Goal: Task Accomplishment & Management: Manage account settings

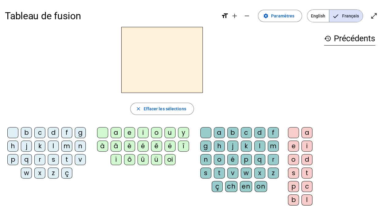
click at [68, 131] on div "f" at bounding box center [66, 132] width 11 height 11
click at [40, 158] on div "r" at bounding box center [39, 159] width 11 height 11
click at [163, 112] on span "Effacer les sélections" at bounding box center [164, 108] width 43 height 7
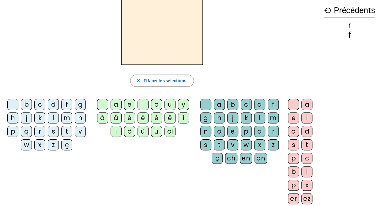
scroll to position [29, 0]
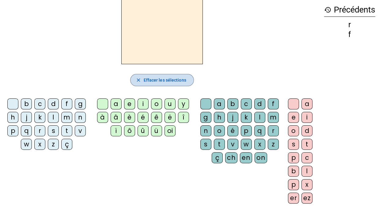
click at [157, 80] on span "Effacer les sélections" at bounding box center [164, 80] width 43 height 7
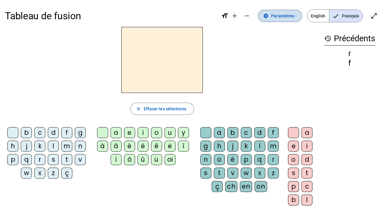
click at [292, 14] on span "Paramètres" at bounding box center [282, 15] width 23 height 7
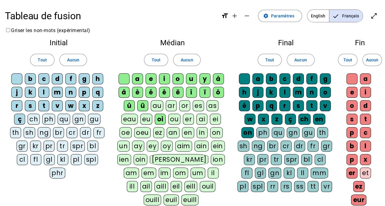
click at [97, 132] on div "fr" at bounding box center [98, 132] width 11 height 11
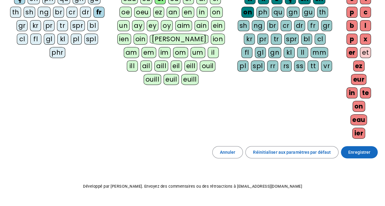
click at [354, 149] on span "Enregistrer" at bounding box center [359, 152] width 22 height 7
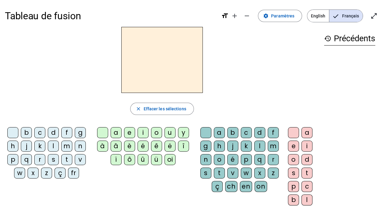
click at [70, 171] on div "fr" at bounding box center [73, 173] width 11 height 11
click at [129, 146] on div "è" at bounding box center [129, 146] width 11 height 11
click at [272, 156] on div "r" at bounding box center [273, 159] width 11 height 11
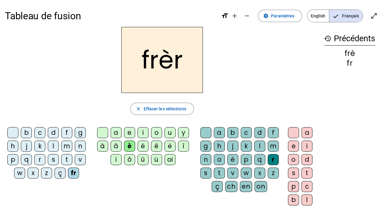
click at [294, 150] on div "e" at bounding box center [293, 146] width 11 height 11
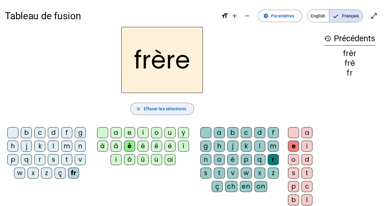
click at [170, 107] on span "Effacer les sélections" at bounding box center [164, 108] width 43 height 7
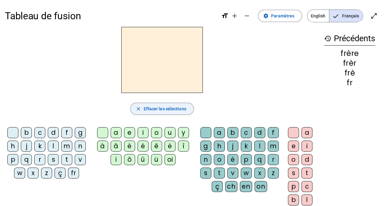
click at [170, 107] on span "Effacer les sélections" at bounding box center [164, 108] width 43 height 7
